Goal: Task Accomplishment & Management: Use online tool/utility

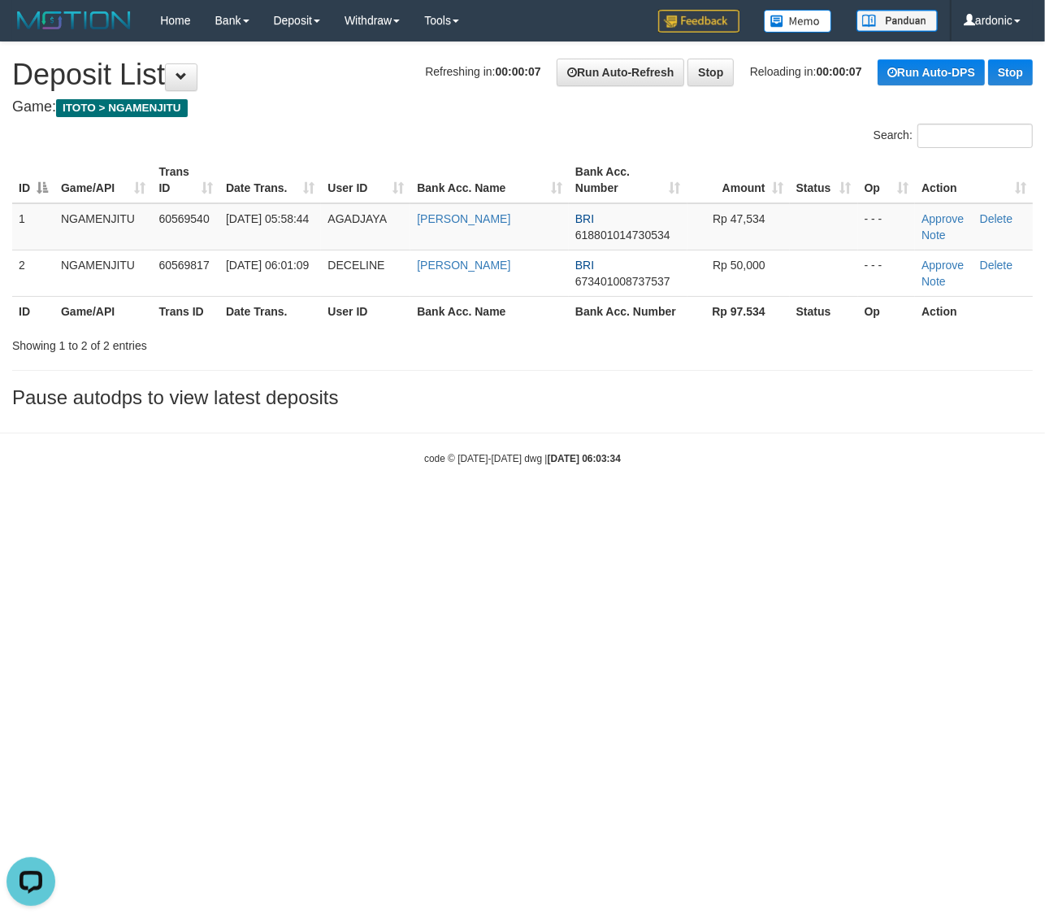
click at [444, 506] on html "Toggle navigation Home Bank Account List Load By Website Group [ITOTO] NGAMENJI…" at bounding box center [522, 253] width 1045 height 506
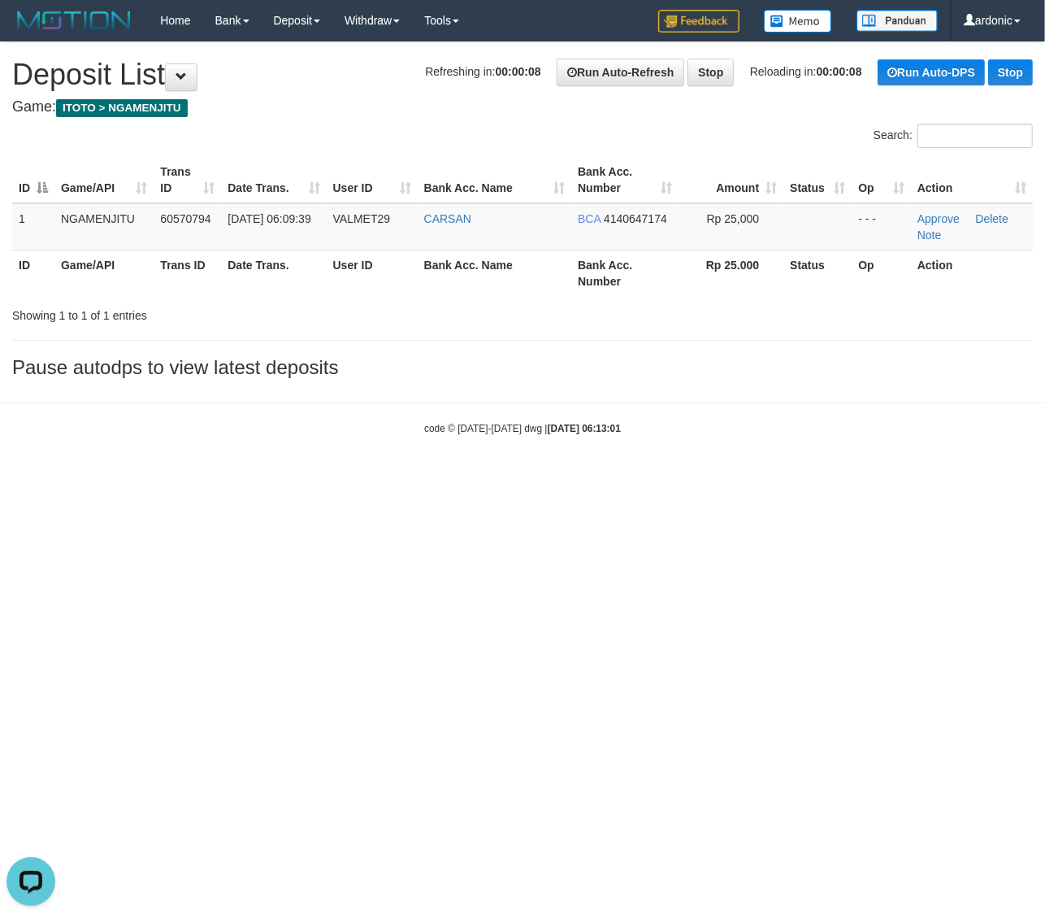
click at [315, 476] on html "Toggle navigation Home Bank Account List Load By Website Group [ITOTO] NGAMENJI…" at bounding box center [522, 238] width 1045 height 476
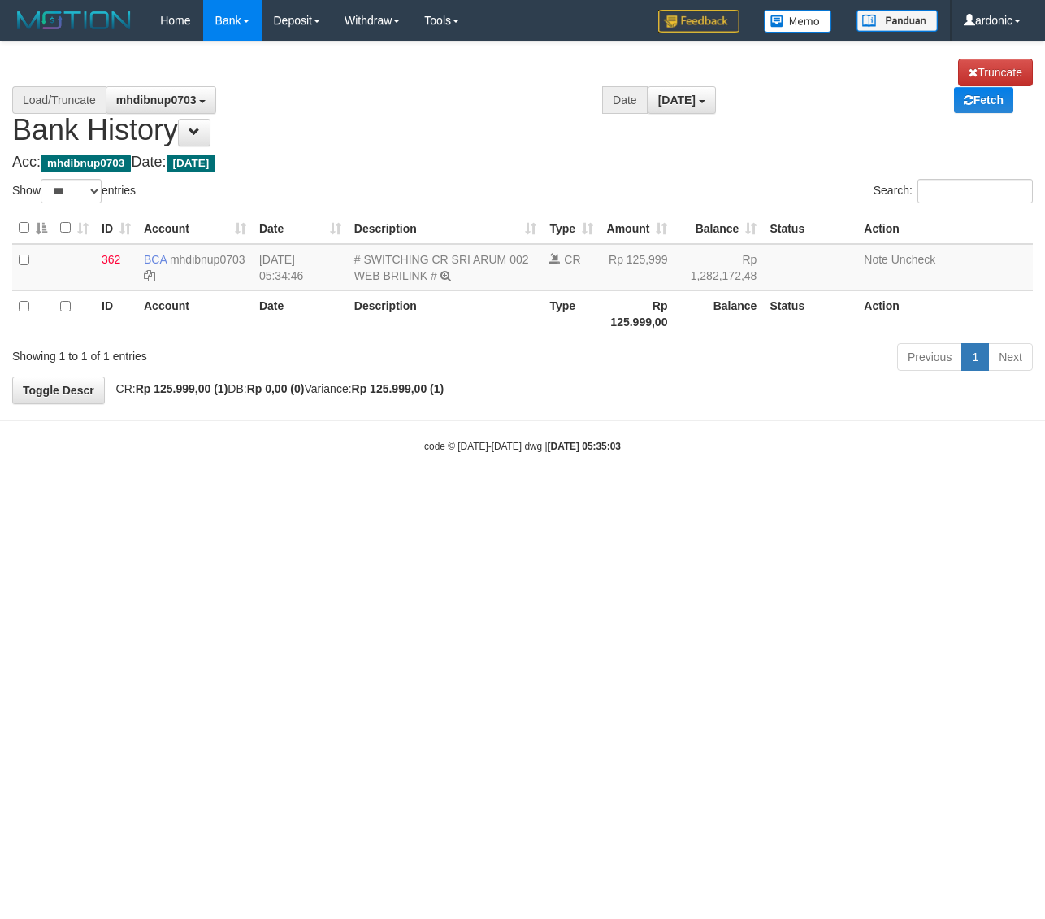
select select "***"
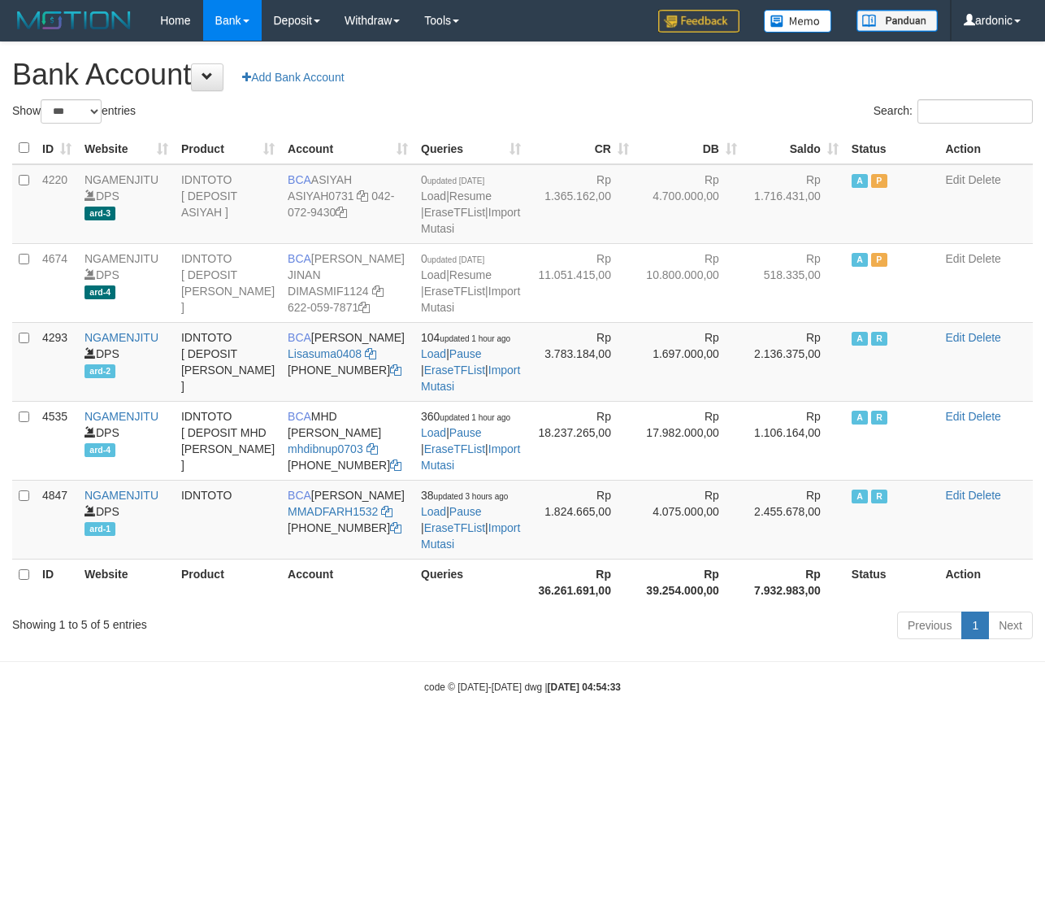
select select "***"
click at [371, 359] on icon at bounding box center [370, 353] width 11 height 11
click at [459, 393] on link "Import Mutasi" at bounding box center [470, 377] width 99 height 29
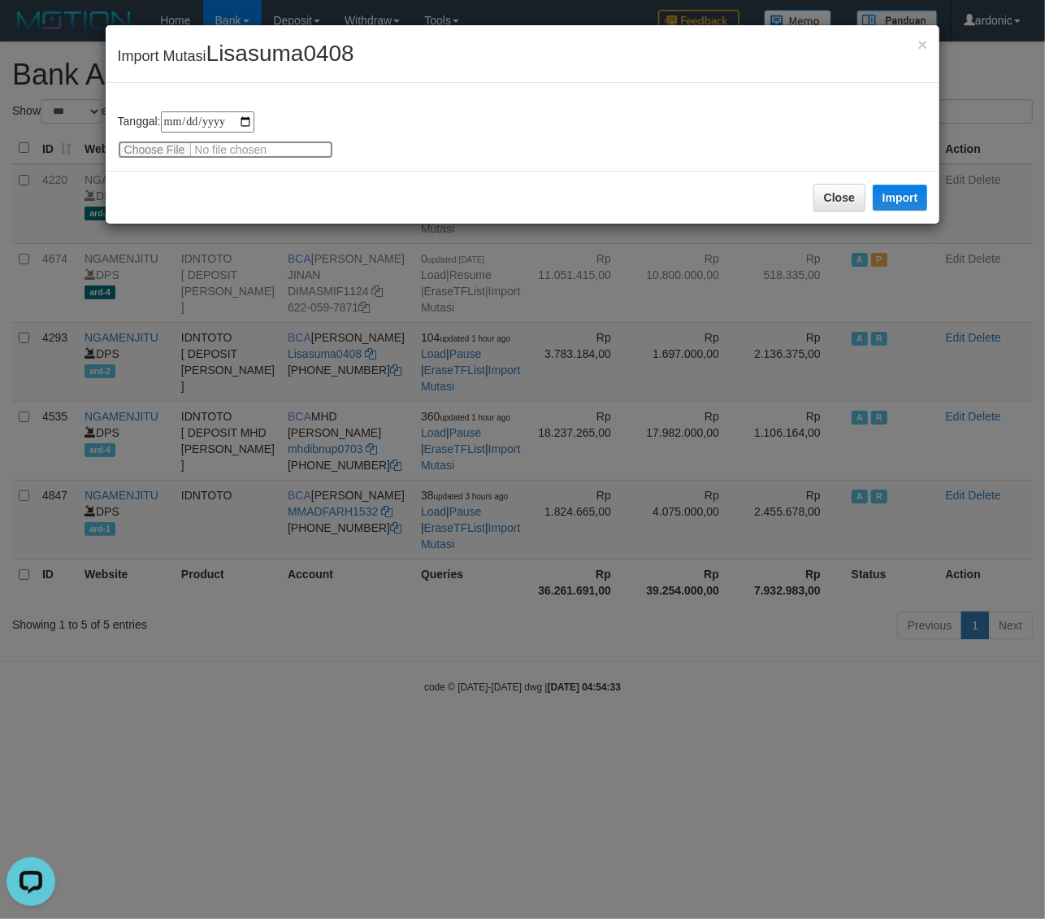
click at [140, 149] on input "file" at bounding box center [225, 150] width 215 height 18
type input "**********"
click at [894, 198] on button "Import" at bounding box center [900, 198] width 55 height 26
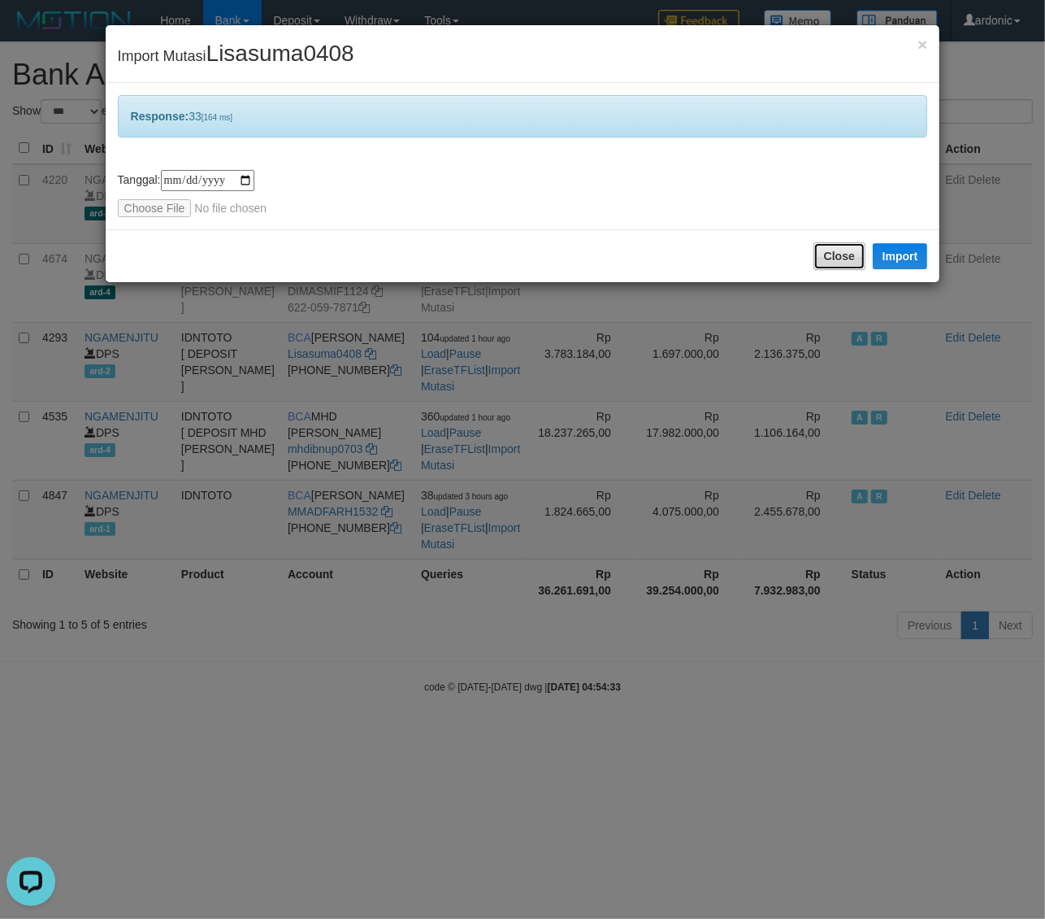
click at [835, 246] on button "Close" at bounding box center [840, 256] width 52 height 28
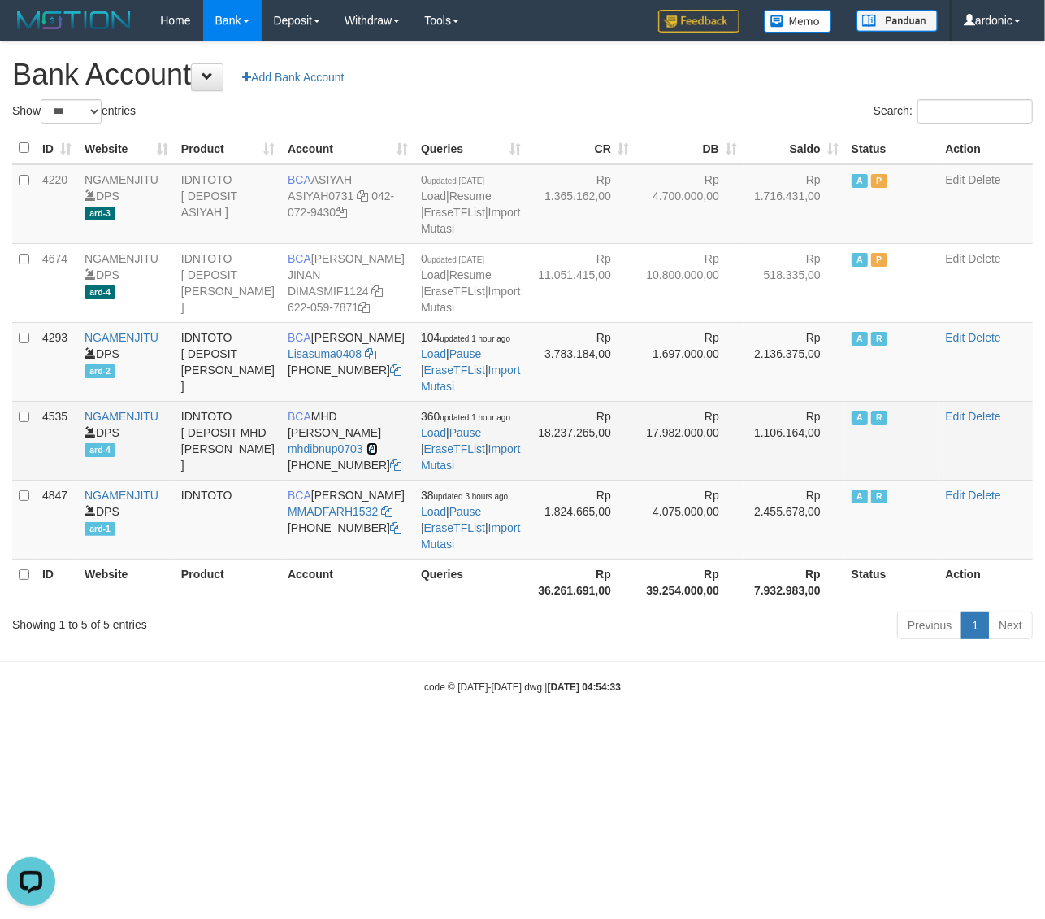
click at [371, 454] on icon at bounding box center [372, 448] width 11 height 11
click at [480, 472] on link "Import Mutasi" at bounding box center [470, 456] width 99 height 29
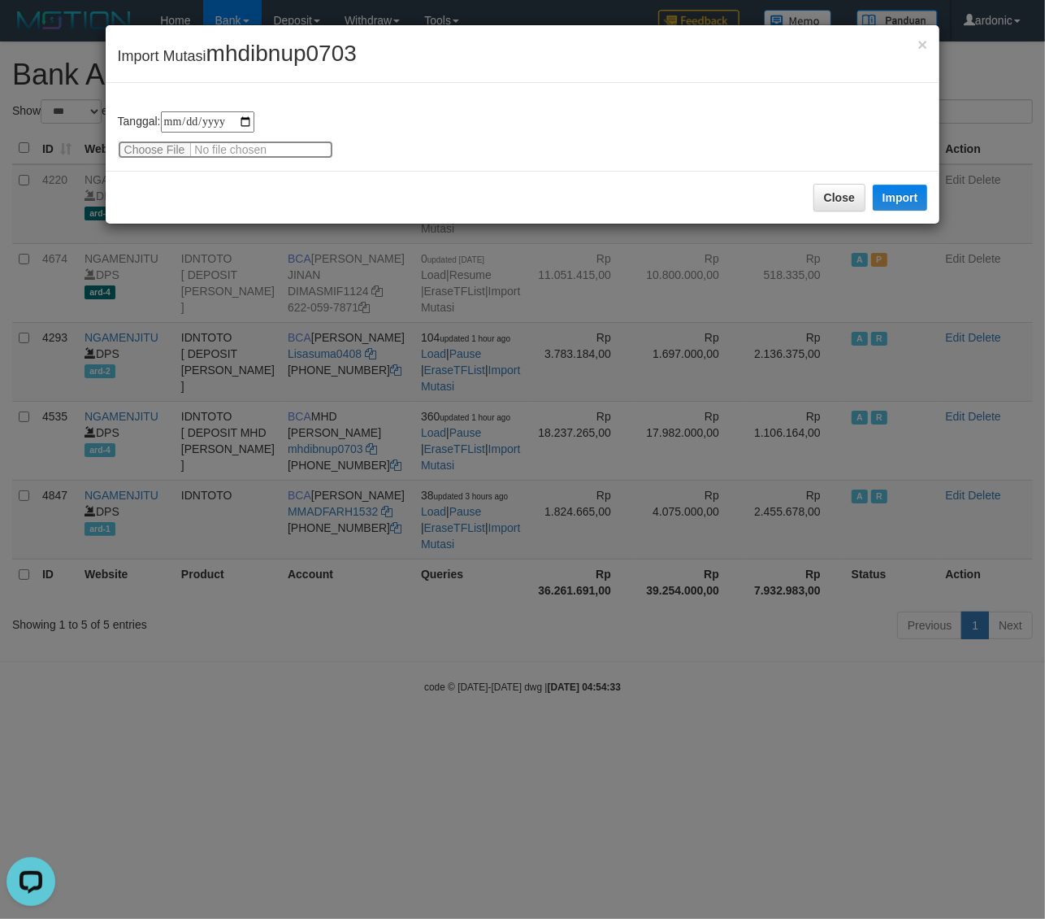
click at [146, 149] on input "file" at bounding box center [225, 150] width 215 height 18
type input "**********"
click at [905, 191] on button "Import" at bounding box center [900, 198] width 55 height 26
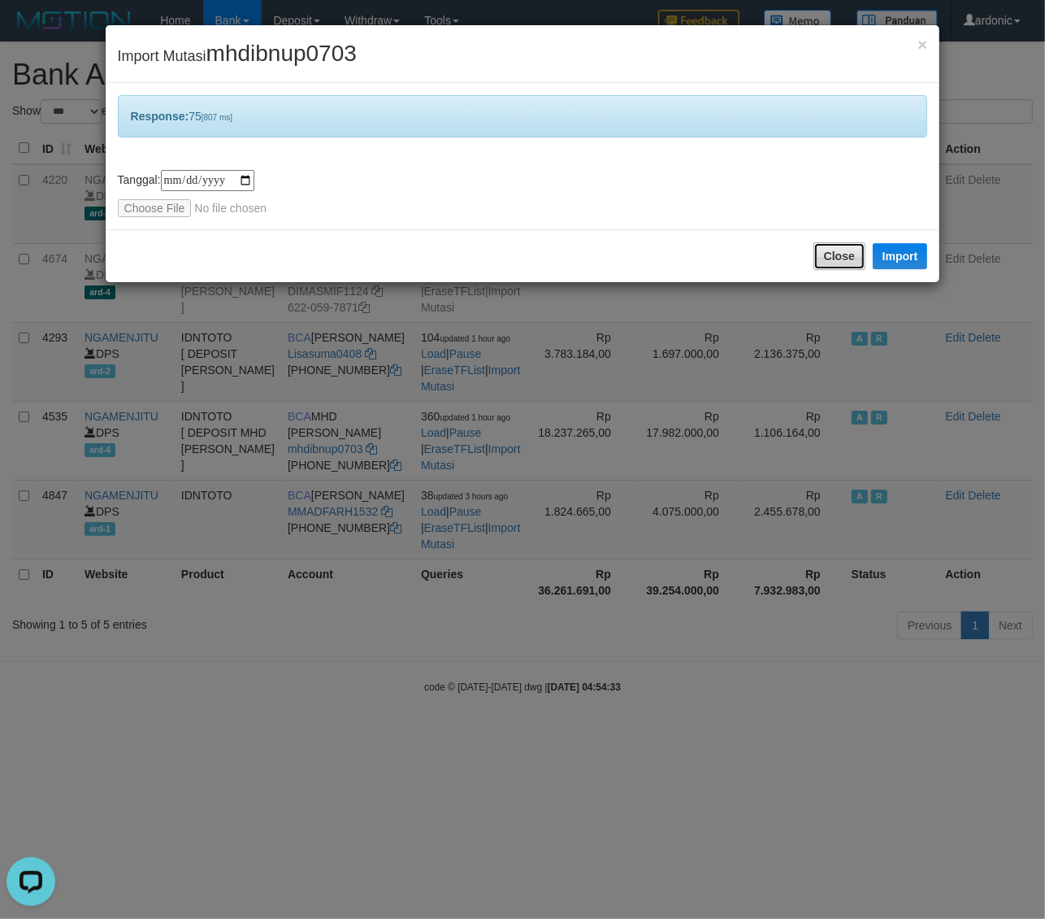
click at [836, 246] on button "Close" at bounding box center [840, 256] width 52 height 28
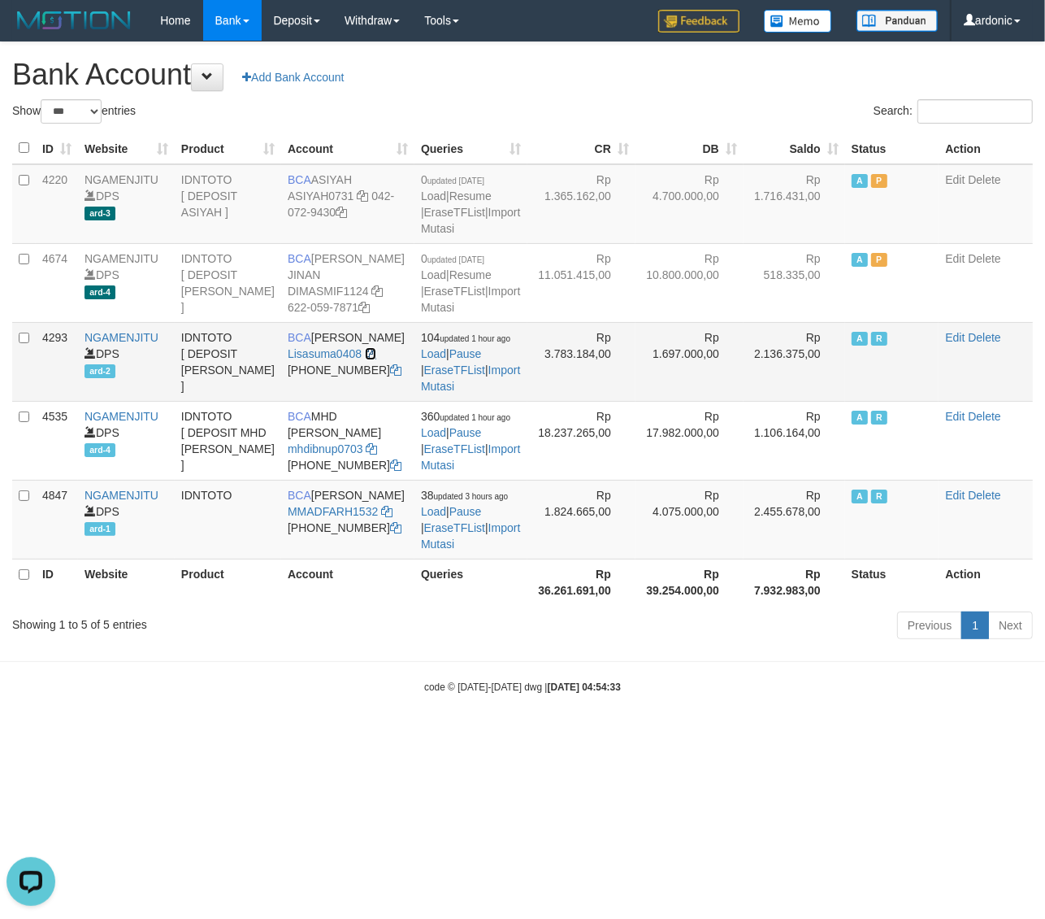
click at [371, 359] on icon at bounding box center [370, 353] width 11 height 11
click at [482, 393] on link "Import Mutasi" at bounding box center [470, 377] width 99 height 29
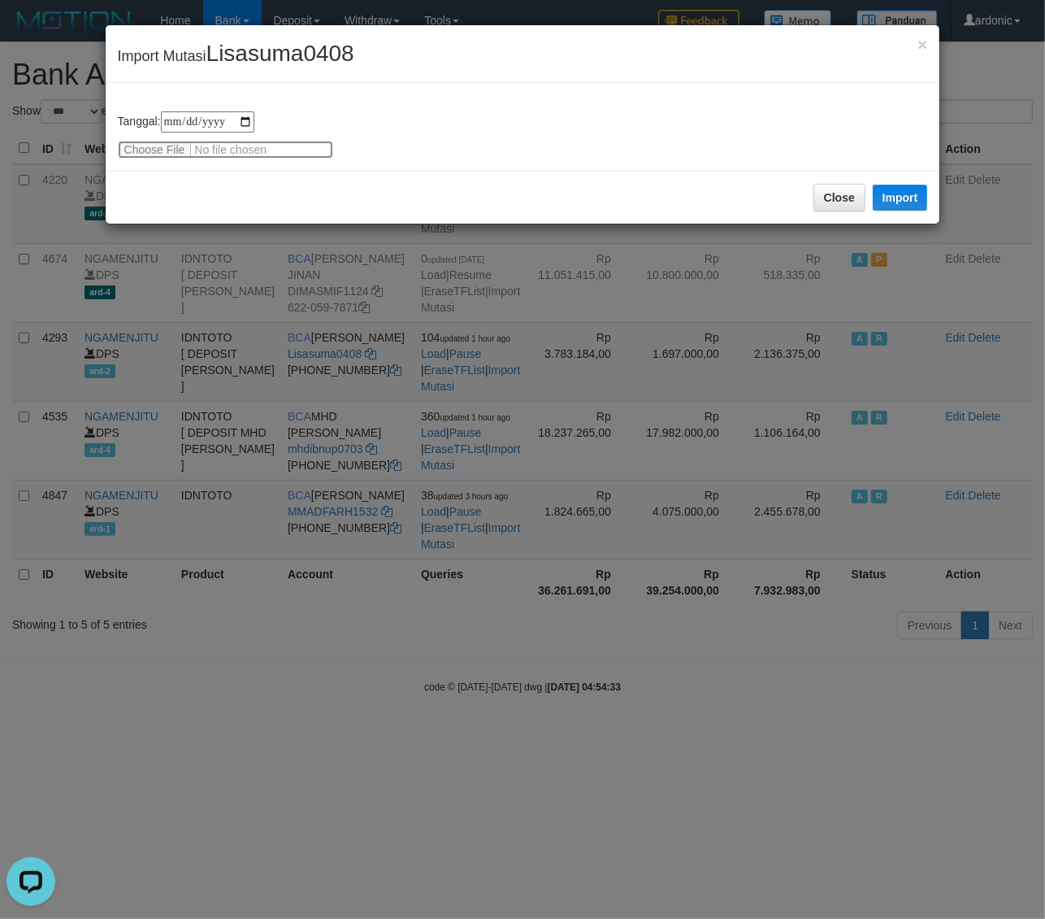
click at [152, 153] on input "file" at bounding box center [225, 150] width 215 height 18
type input "**********"
click at [901, 193] on button "Import" at bounding box center [900, 198] width 55 height 26
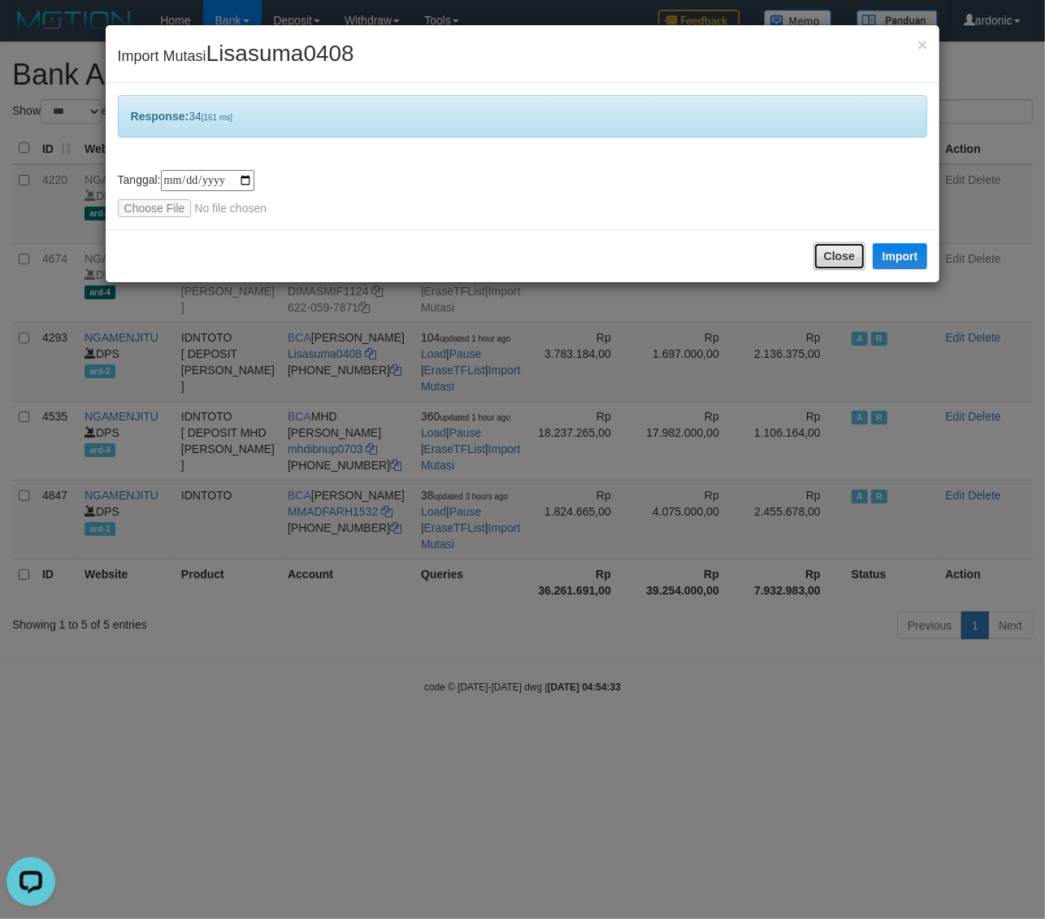
click at [830, 250] on button "Close" at bounding box center [840, 256] width 52 height 28
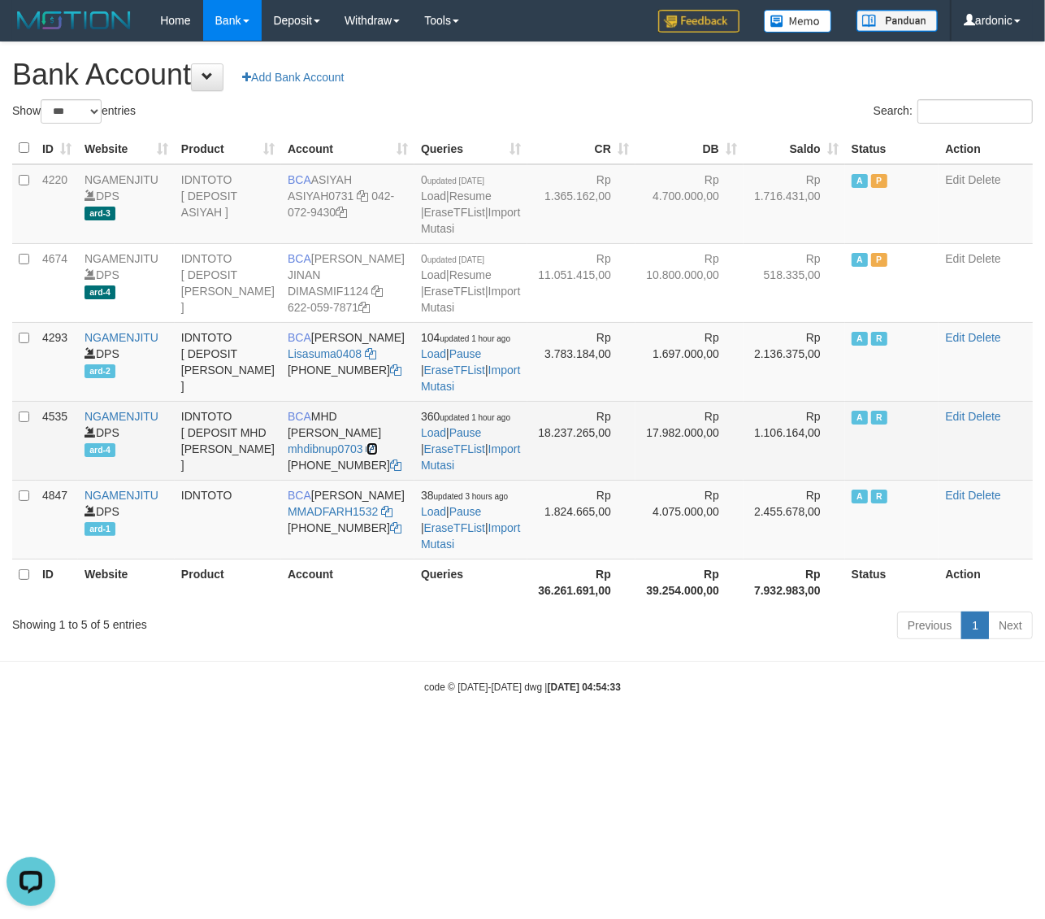
click at [372, 454] on icon at bounding box center [372, 448] width 11 height 11
click at [485, 472] on link "Import Mutasi" at bounding box center [470, 456] width 99 height 29
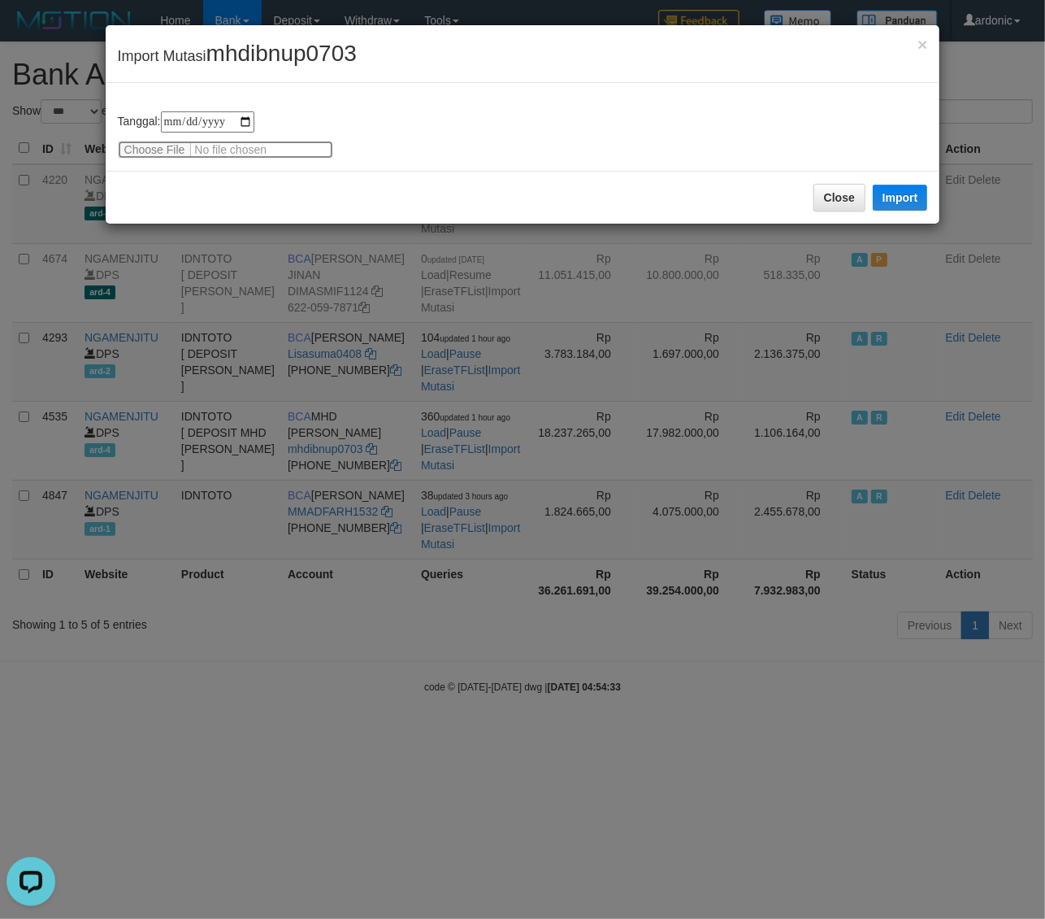
click at [154, 141] on input "file" at bounding box center [225, 150] width 215 height 18
type input "**********"
click at [893, 193] on button "Import" at bounding box center [900, 198] width 55 height 26
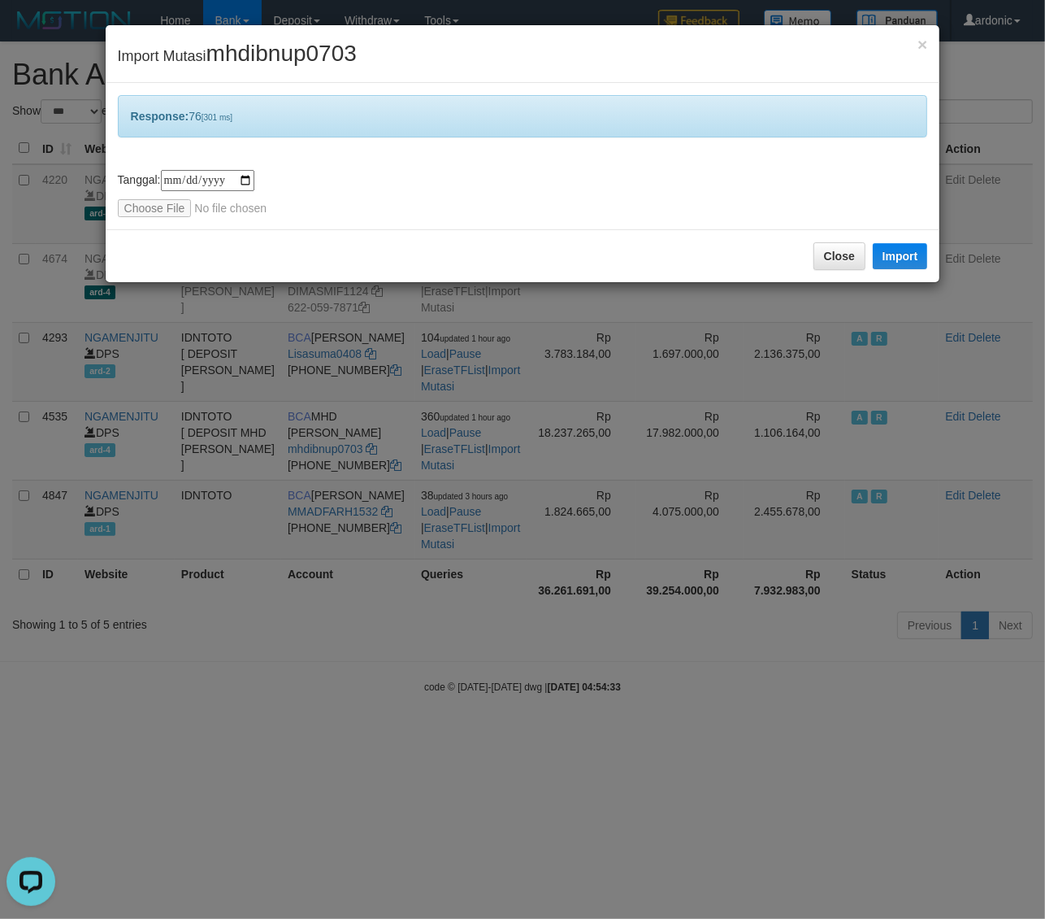
drag, startPoint x: 268, startPoint y: 702, endPoint x: 277, endPoint y: 691, distance: 13.8
click at [269, 700] on div "**********" at bounding box center [522, 459] width 1045 height 919
click at [837, 248] on button "Close" at bounding box center [840, 256] width 52 height 28
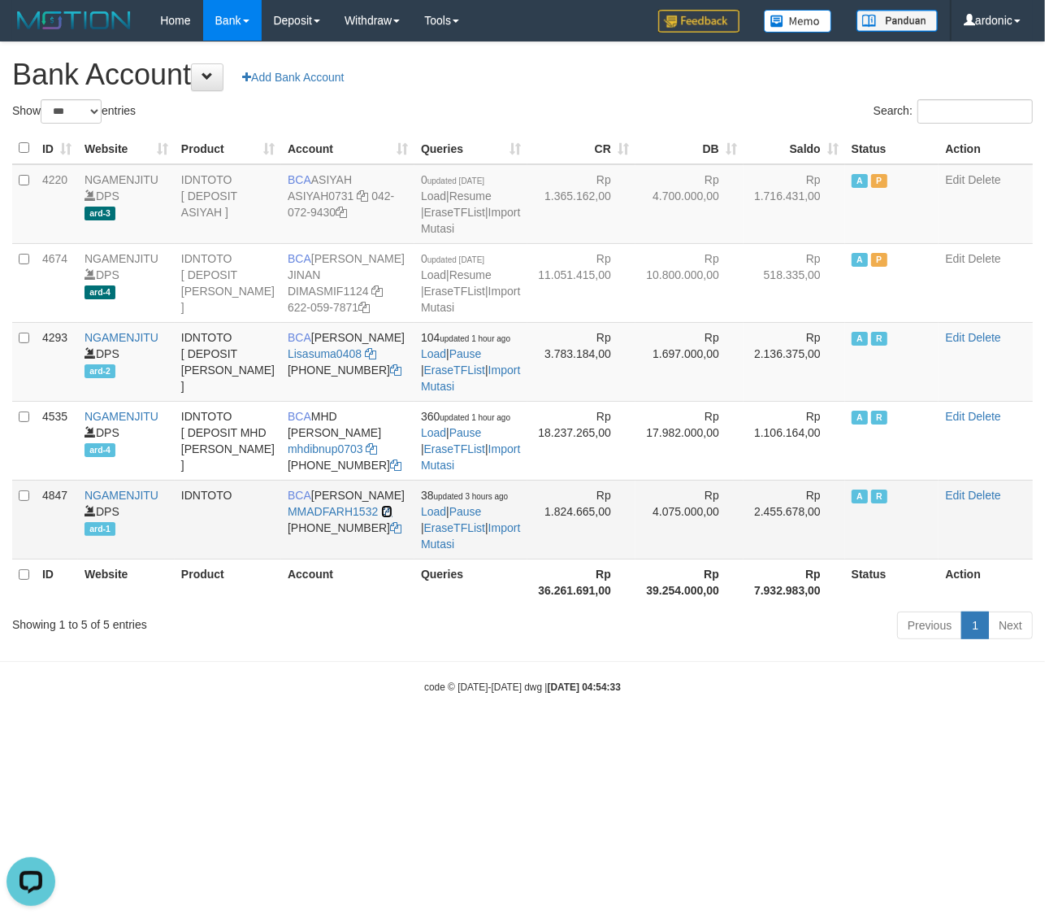
click at [387, 517] on icon at bounding box center [386, 511] width 11 height 11
click at [472, 550] on link "Import Mutasi" at bounding box center [470, 535] width 99 height 29
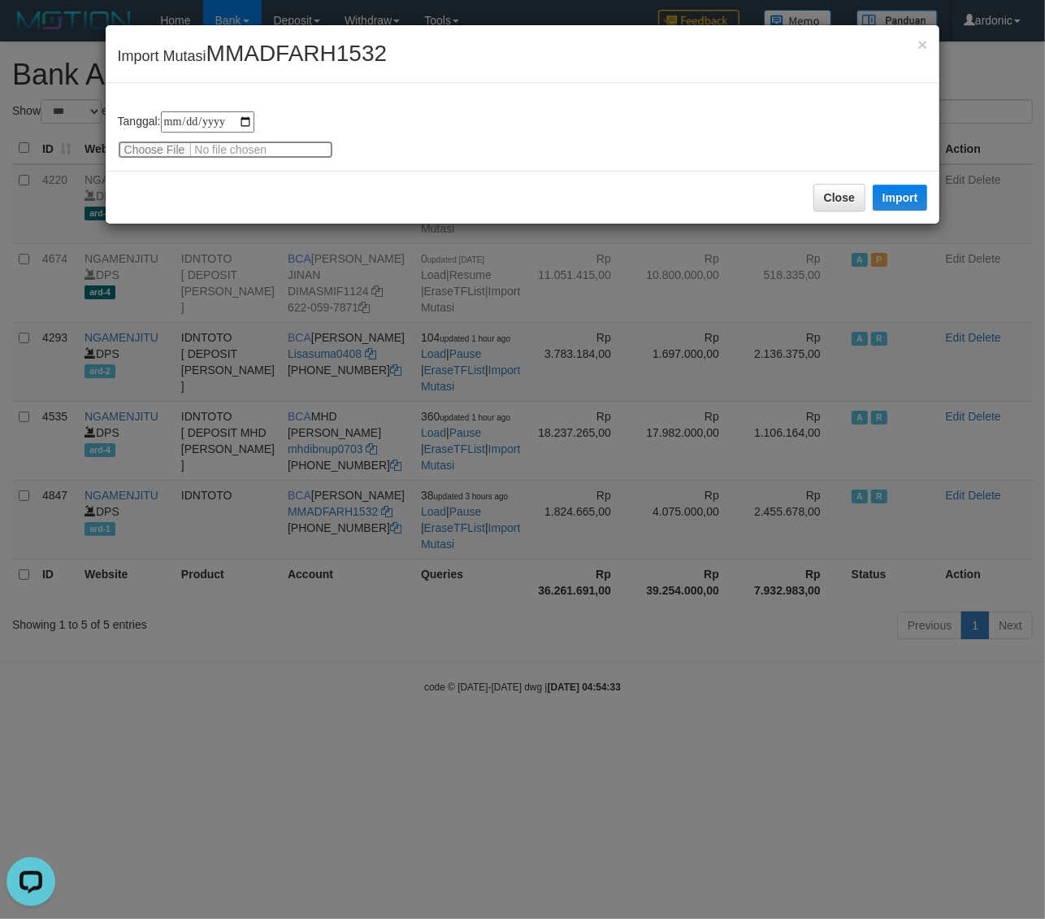
click at [140, 142] on input "file" at bounding box center [225, 150] width 215 height 18
type input "**********"
click at [906, 203] on button "Import" at bounding box center [900, 198] width 55 height 26
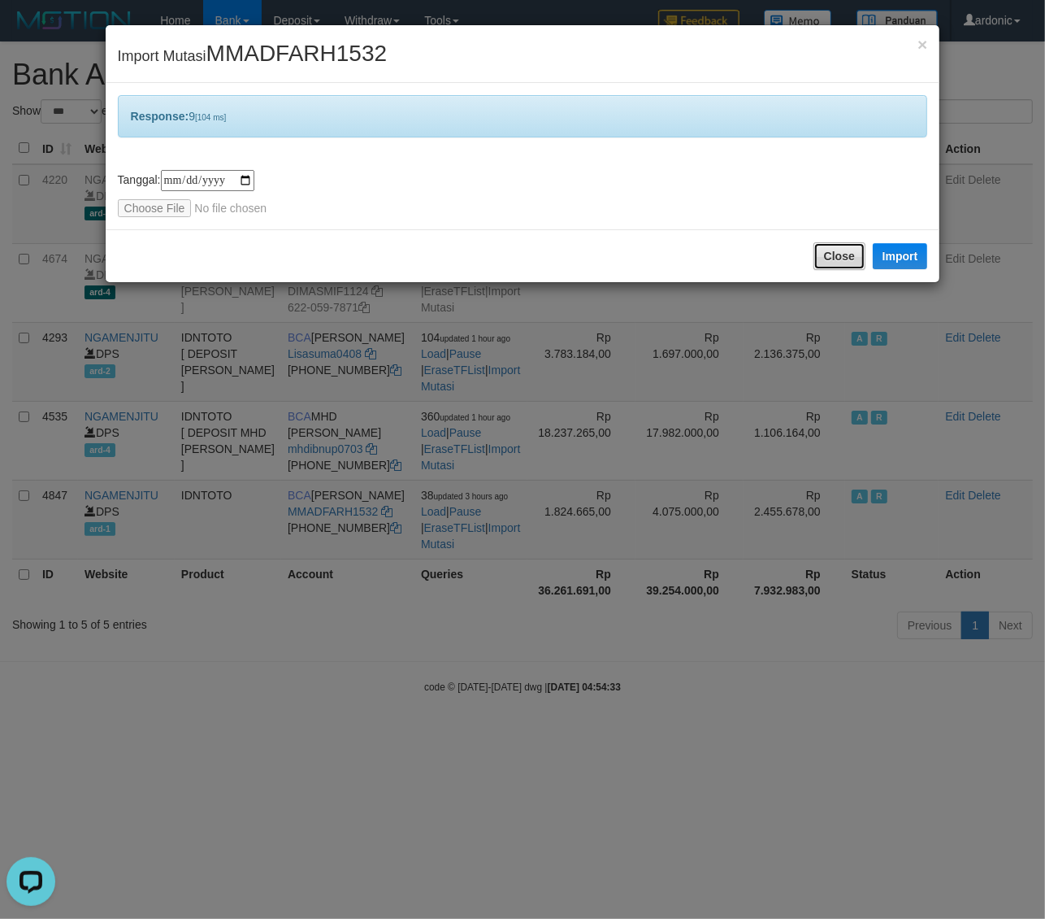
click at [836, 253] on button "Close" at bounding box center [840, 256] width 52 height 28
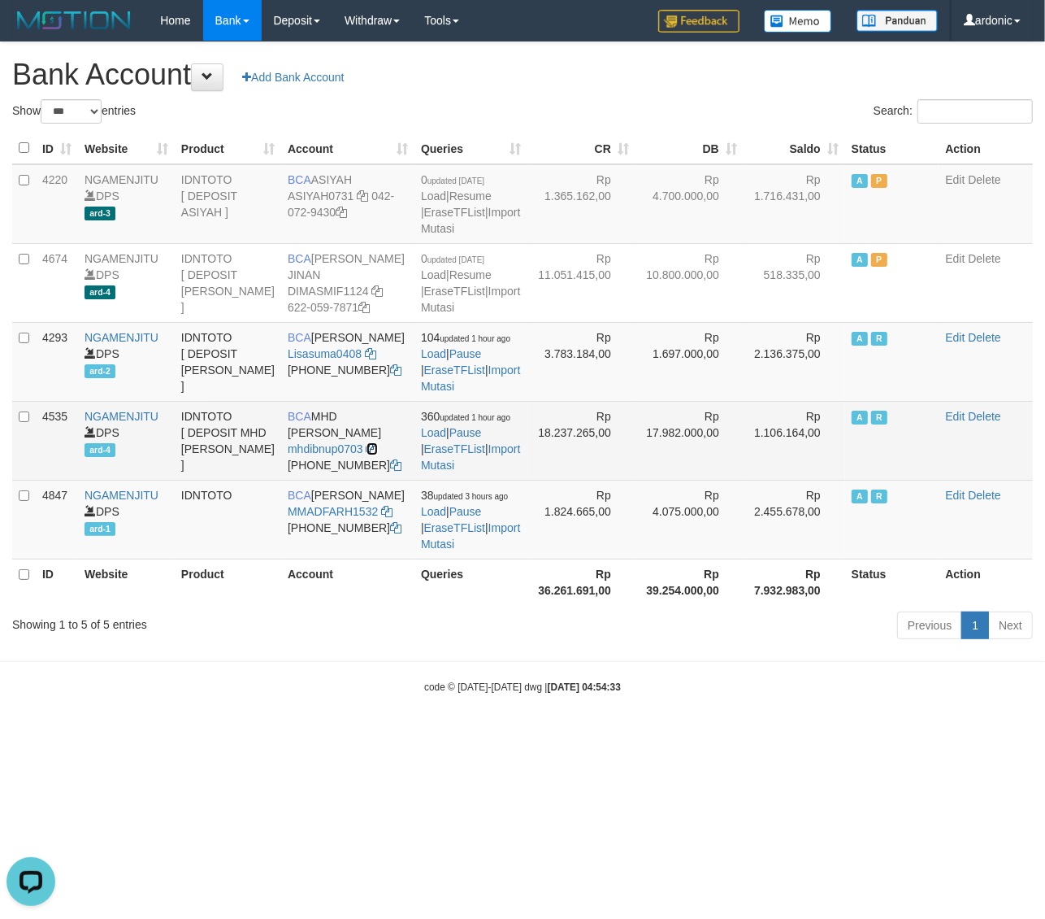
click at [367, 454] on icon at bounding box center [372, 448] width 11 height 11
click at [476, 472] on link "Import Mutasi" at bounding box center [470, 456] width 99 height 29
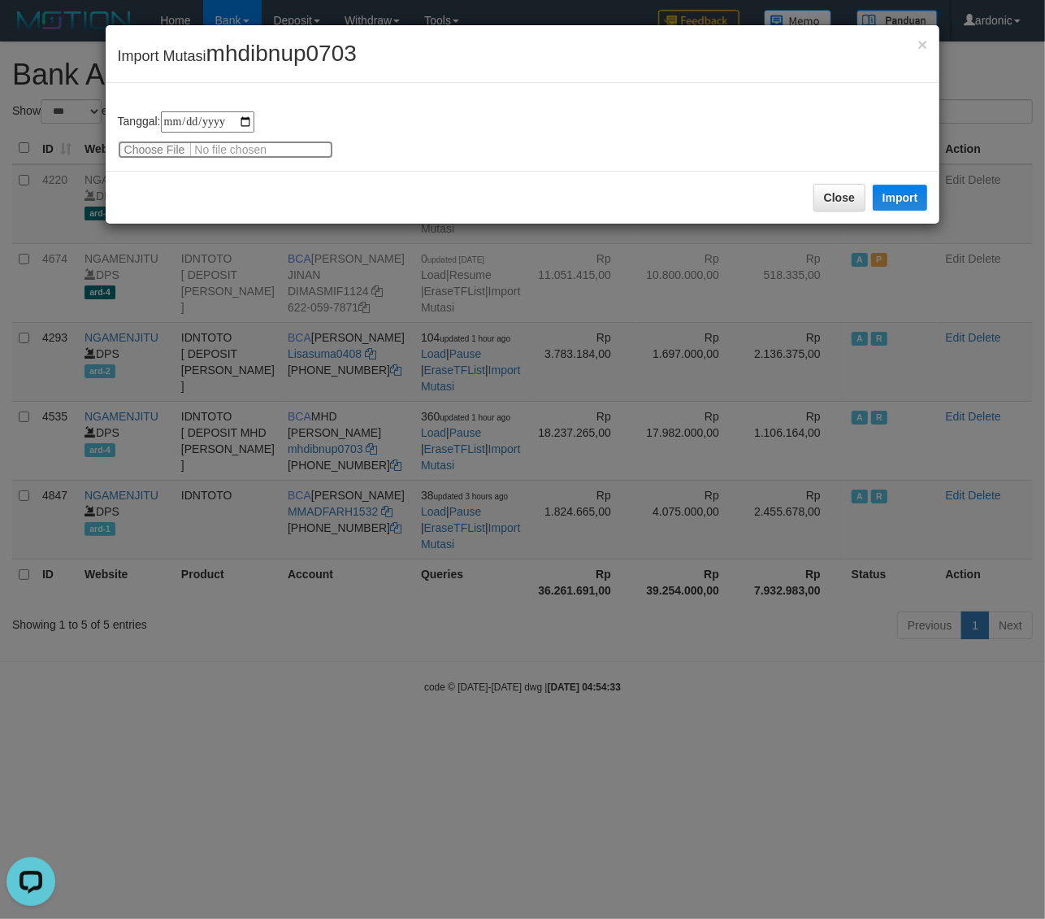
click at [146, 145] on input "file" at bounding box center [225, 150] width 215 height 18
type input "**********"
click at [916, 193] on button "Import" at bounding box center [900, 198] width 55 height 26
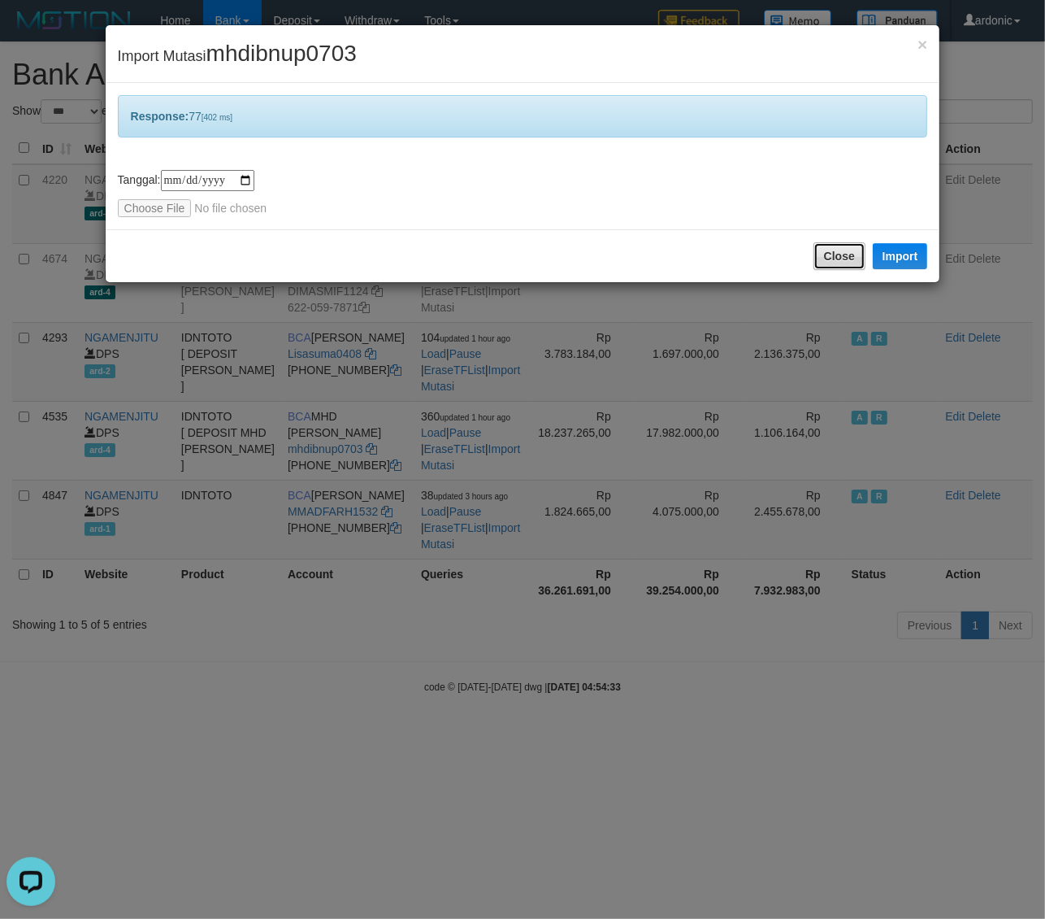
click at [844, 256] on button "Close" at bounding box center [840, 256] width 52 height 28
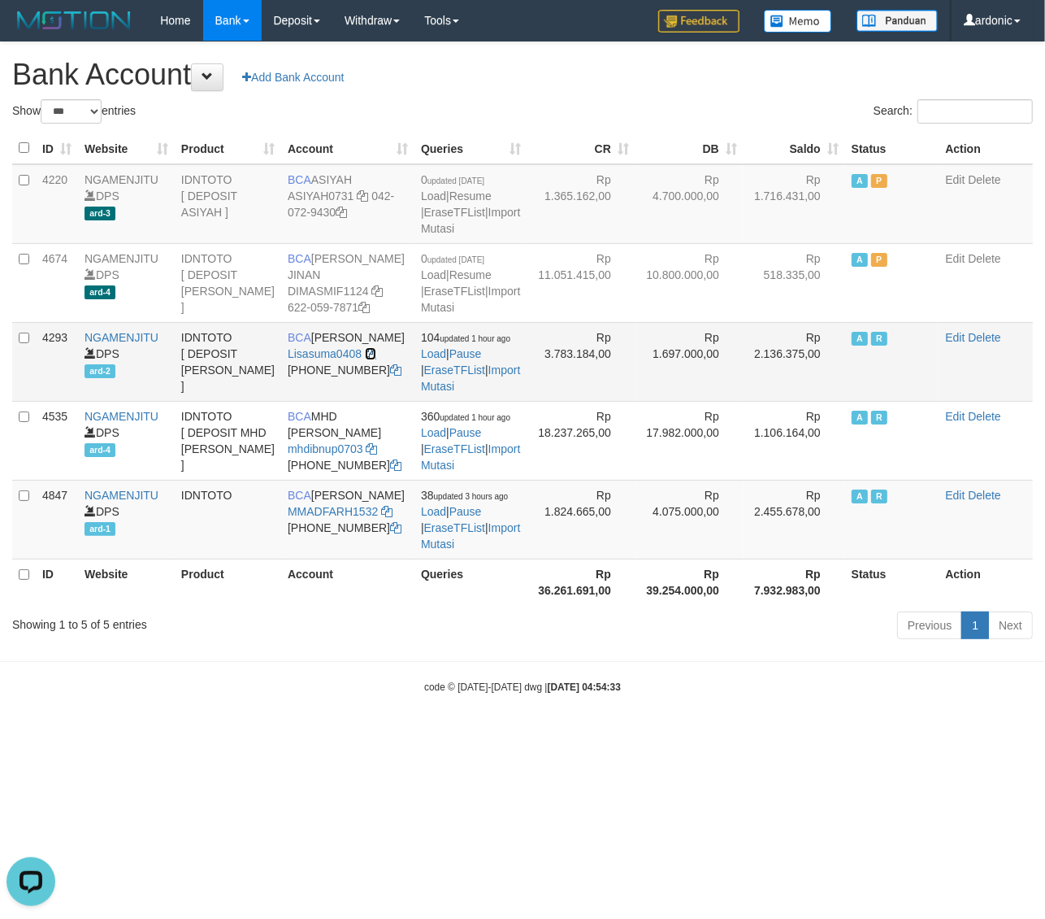
click at [372, 359] on icon at bounding box center [370, 353] width 11 height 11
click at [456, 393] on link "Import Mutasi" at bounding box center [470, 377] width 99 height 29
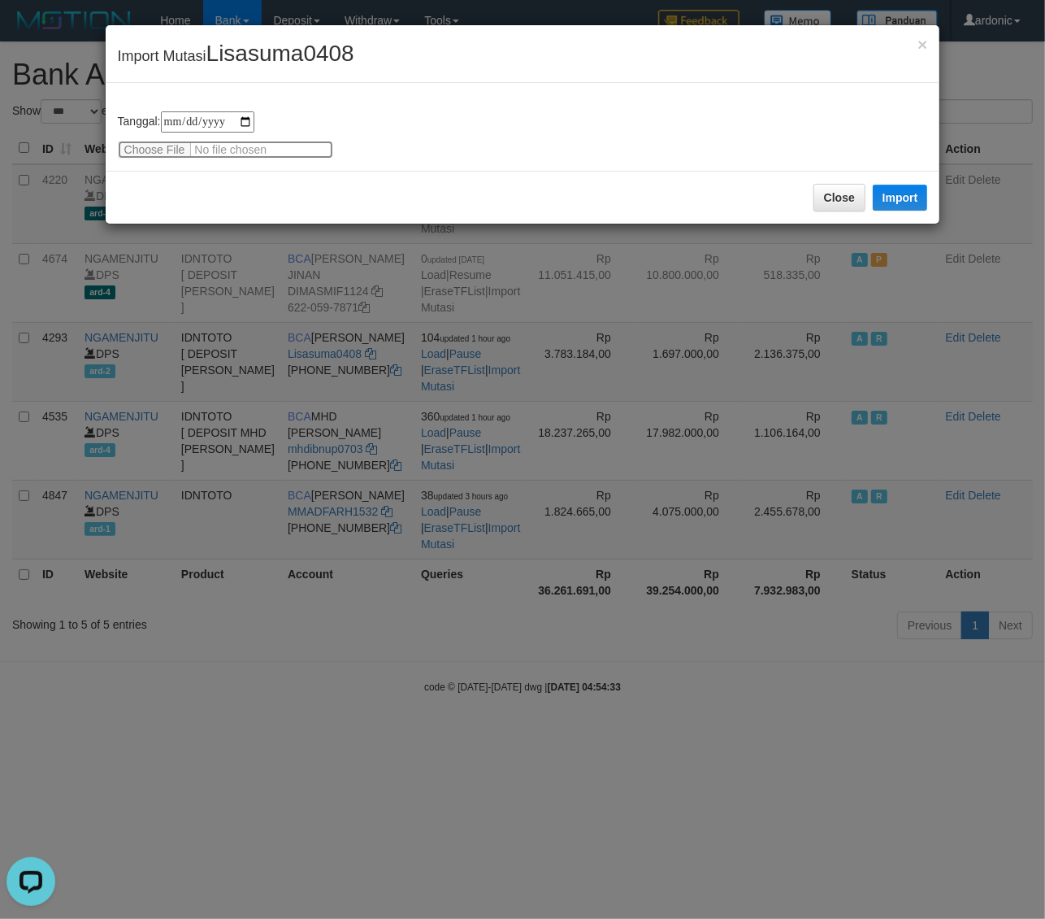
click at [149, 141] on input "file" at bounding box center [225, 150] width 215 height 18
type input "**********"
click at [905, 193] on button "Import" at bounding box center [900, 198] width 55 height 26
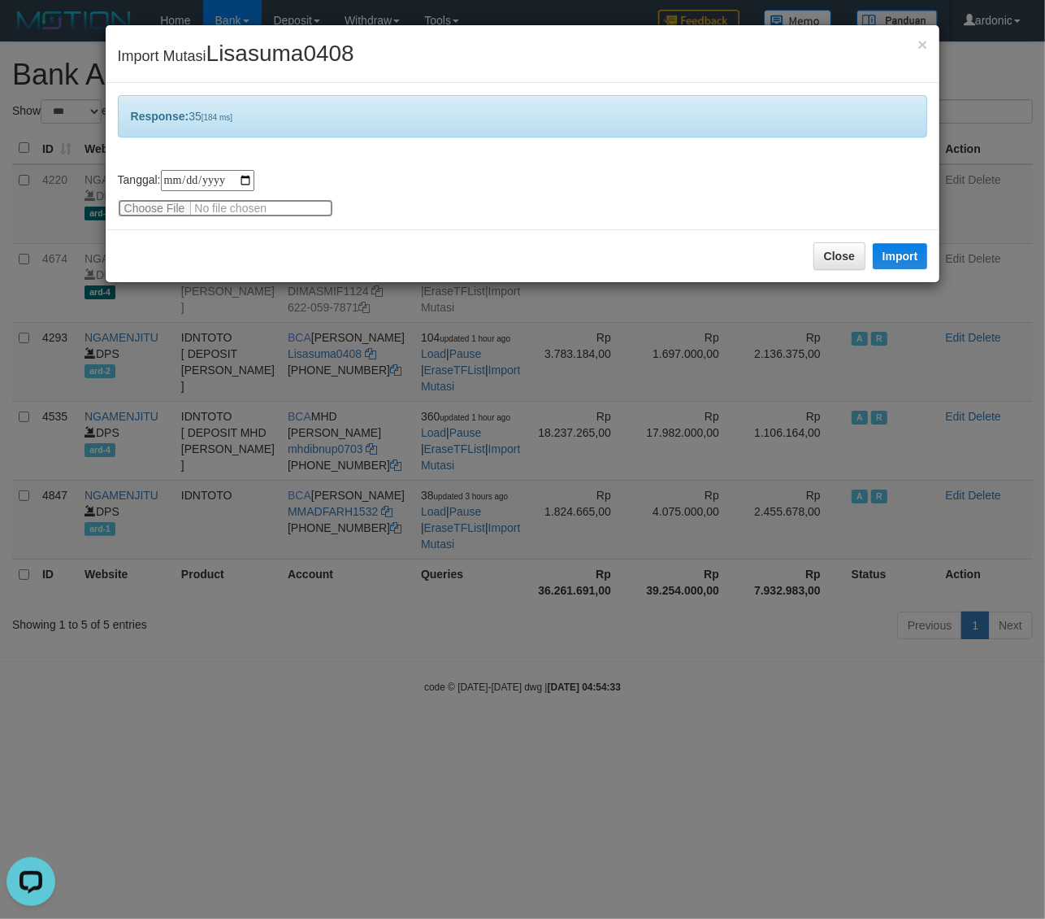
click at [149, 207] on input "file" at bounding box center [225, 208] width 215 height 18
click at [927, 41] on span "×" at bounding box center [923, 44] width 10 height 19
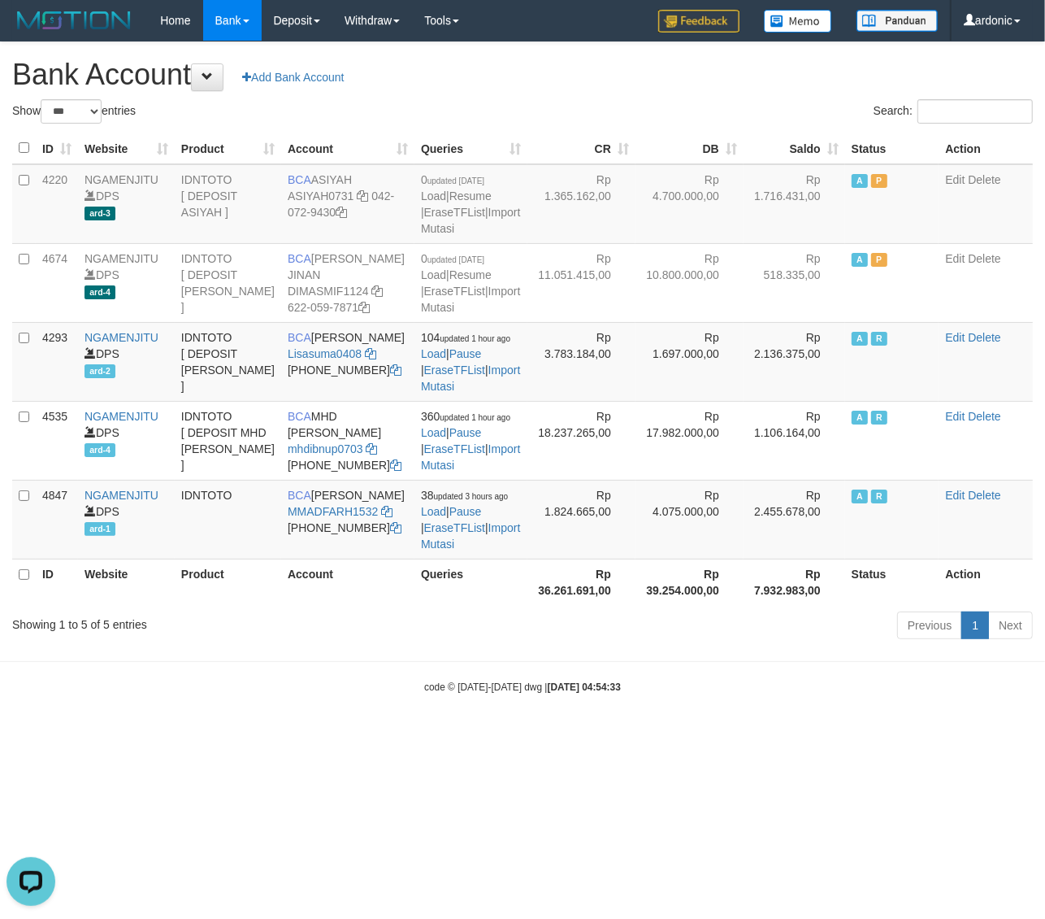
drag, startPoint x: 584, startPoint y: 779, endPoint x: 549, endPoint y: 745, distance: 48.9
click at [572, 735] on html "Toggle navigation Home Bank Account List Load By Website Group [ITOTO] NGAMENJI…" at bounding box center [522, 367] width 1045 height 735
click at [359, 735] on body "Toggle navigation Home Bank Account List Load By Website Group [ITOTO] NGAMENJI…" at bounding box center [522, 367] width 1045 height 735
click at [774, 735] on body "Toggle navigation Home Bank Account List Load By Website Group [ITOTO] NGAMENJI…" at bounding box center [522, 367] width 1045 height 735
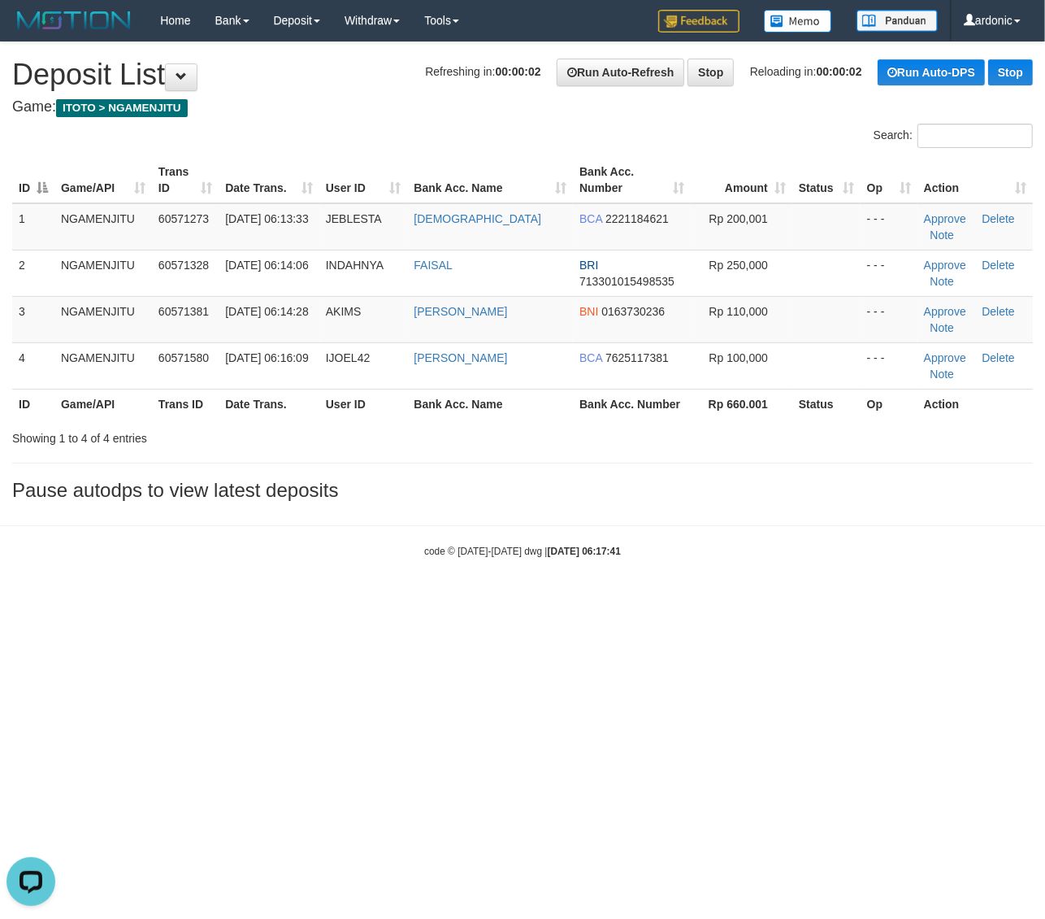
click at [950, 599] on html "Toggle navigation Home Bank Account List Load By Website Group [ITOTO] NGAMENJI…" at bounding box center [522, 299] width 1045 height 599
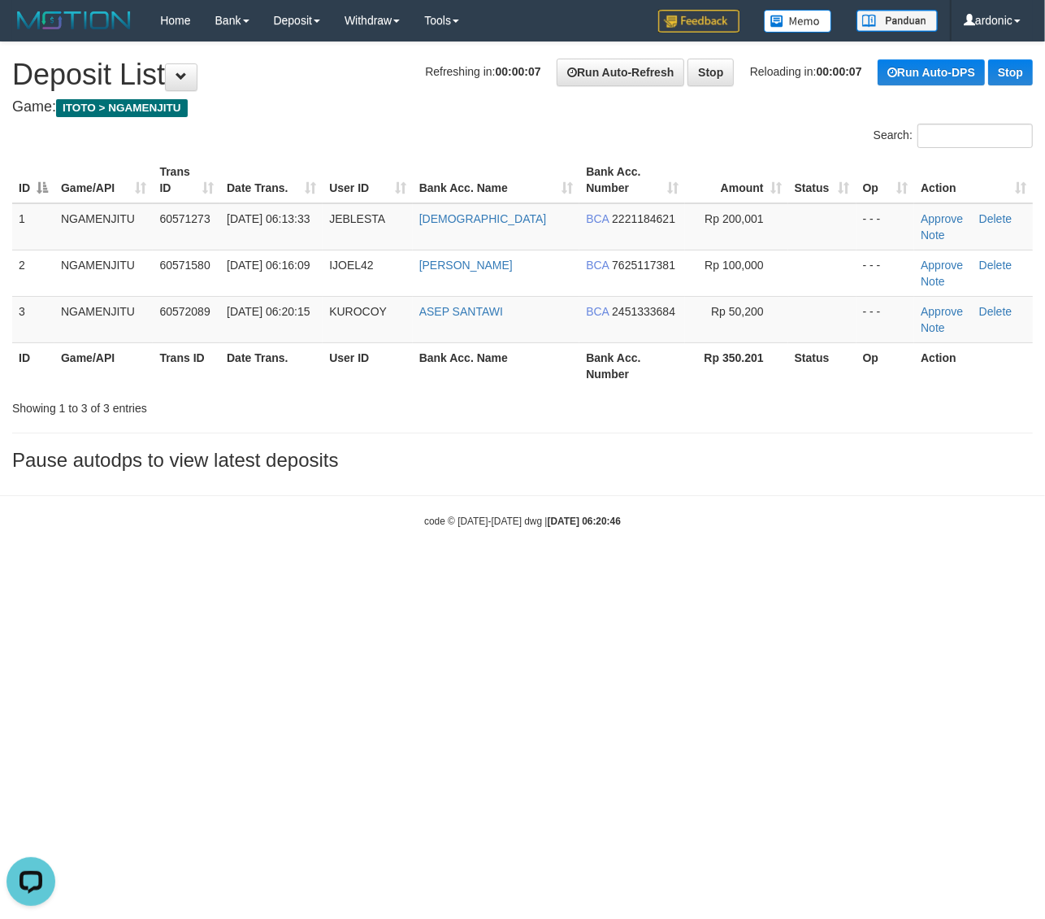
click at [539, 569] on html "Toggle navigation Home Bank Account List Load By Website Group [ITOTO] NGAMENJI…" at bounding box center [522, 284] width 1045 height 569
